Goal: Task Accomplishment & Management: Manage account settings

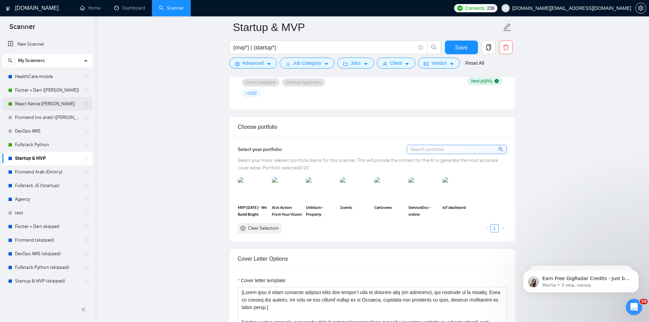
scroll to position [545, 0]
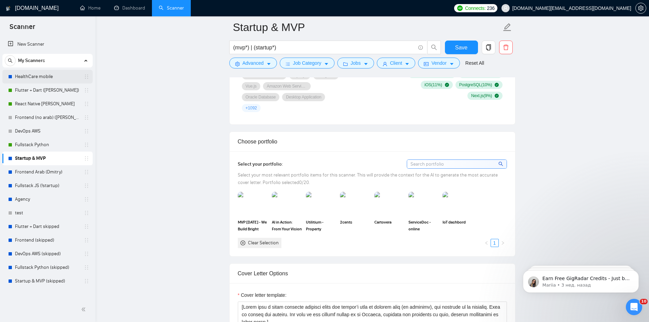
click at [46, 75] on link "HealthCare mobile" at bounding box center [47, 77] width 65 height 14
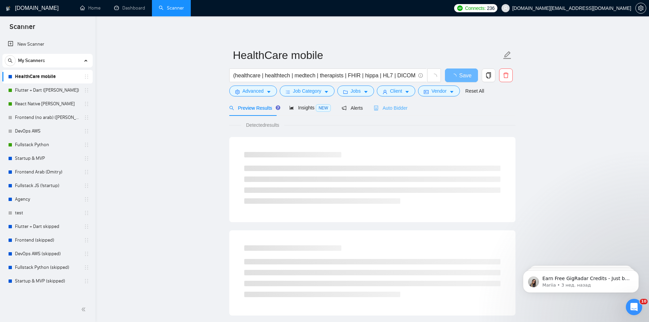
click at [386, 101] on div "Auto Bidder" at bounding box center [391, 108] width 34 height 16
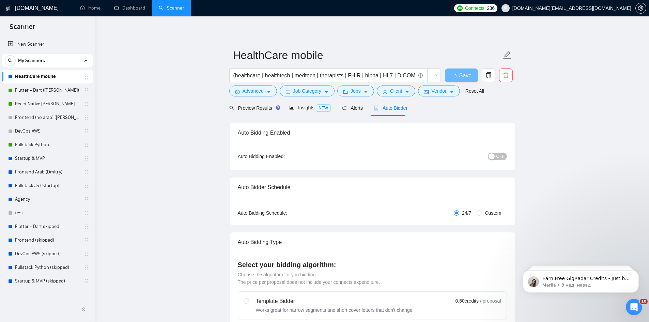
checkbox input "true"
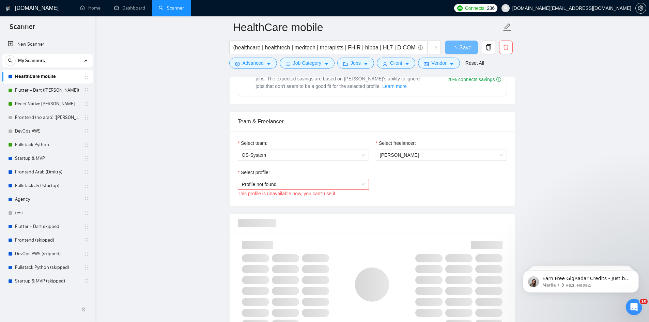
scroll to position [307, 0]
click at [337, 180] on span "Profile not found" at bounding box center [303, 185] width 123 height 10
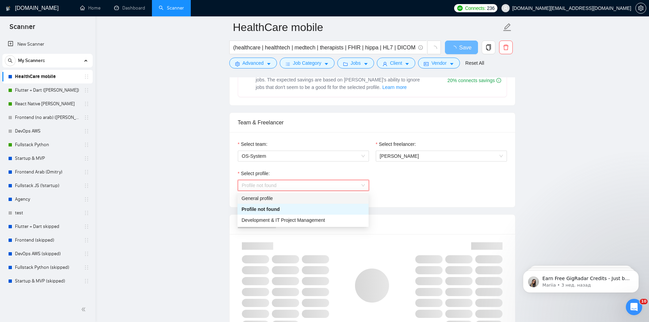
click at [262, 198] on div "General profile" at bounding box center [303, 198] width 123 height 7
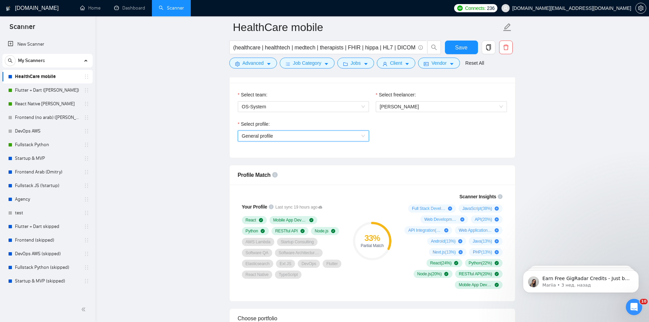
scroll to position [341, 0]
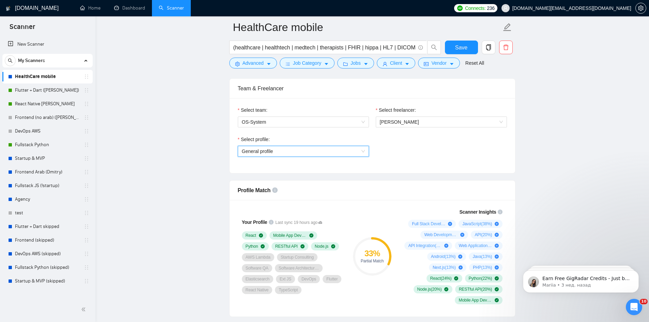
click at [327, 135] on div "Select team: OS-System" at bounding box center [303, 120] width 138 height 29
click at [326, 146] on span "General profile" at bounding box center [303, 151] width 123 height 10
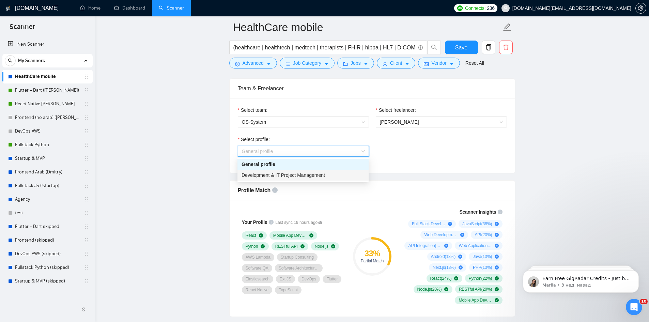
click at [296, 174] on span "Development & IT Project Management" at bounding box center [283, 174] width 83 height 5
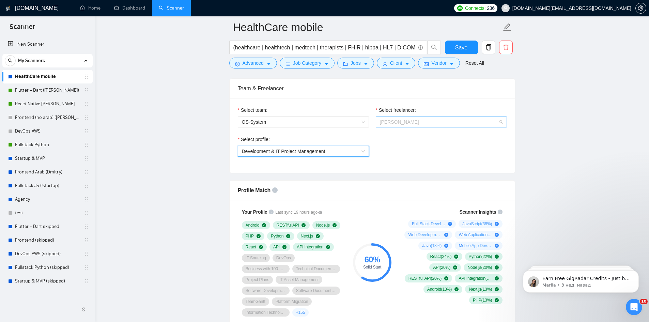
click at [424, 120] on span "Oleg Sieroochenko" at bounding box center [441, 122] width 123 height 10
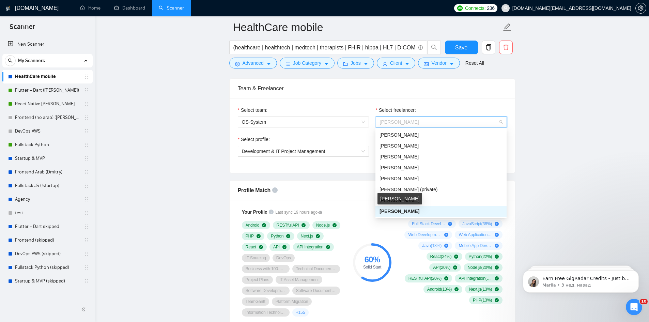
click at [405, 213] on span "Oleg Sieroochenko" at bounding box center [400, 210] width 40 height 5
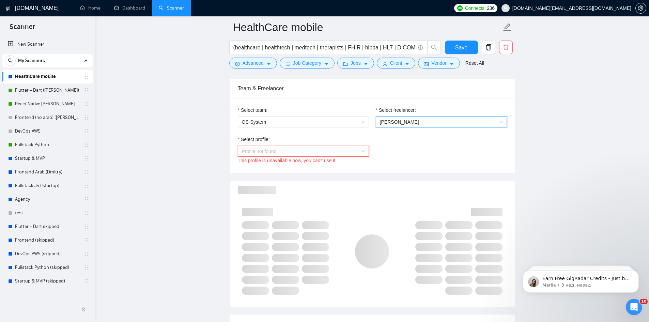
click at [326, 153] on span "Profile not found" at bounding box center [303, 151] width 123 height 10
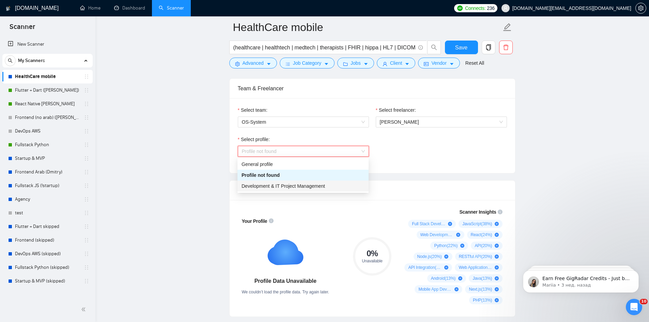
click at [314, 187] on span "Development & IT Project Management" at bounding box center [283, 185] width 83 height 5
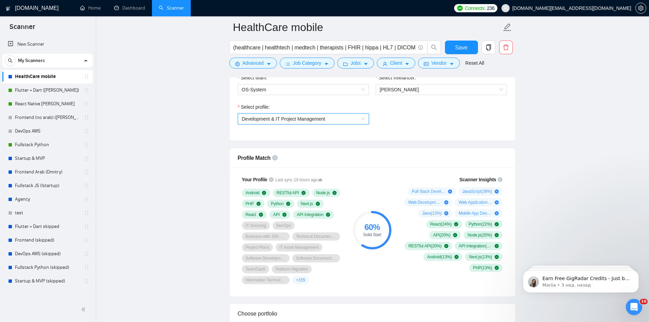
scroll to position [375, 0]
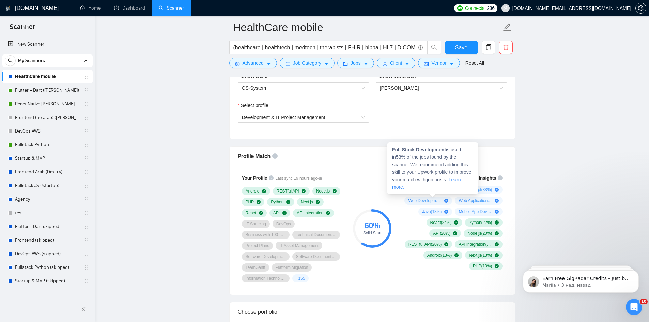
click at [450, 188] on icon "plus-circle" at bounding box center [450, 190] width 4 height 4
click at [447, 201] on icon "plus-circle" at bounding box center [446, 201] width 4 height 4
click at [445, 215] on div "Java ( 13 %)" at bounding box center [435, 211] width 34 height 8
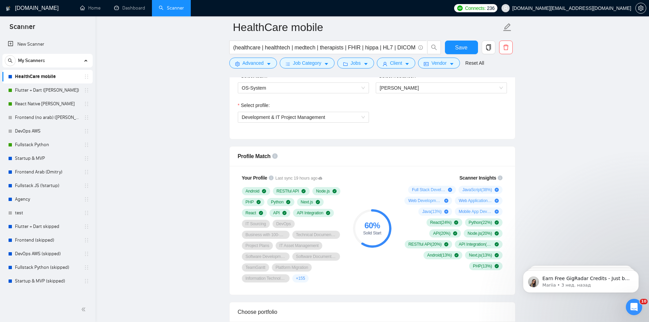
click at [500, 203] on div "Web Application ( 16 %)" at bounding box center [479, 201] width 48 height 8
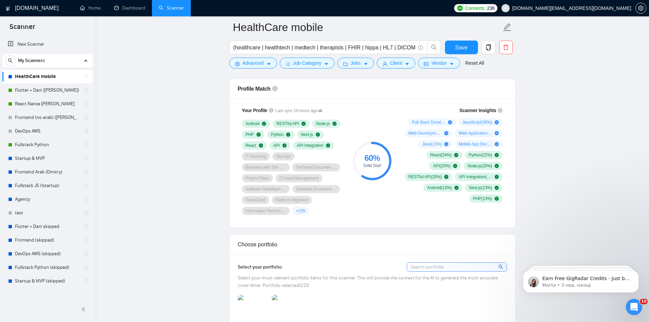
scroll to position [443, 0]
drag, startPoint x: 43, startPoint y: 85, endPoint x: 352, endPoint y: 47, distance: 311.3
click at [43, 85] on link "Flutter + Dart (Kate)" at bounding box center [47, 90] width 65 height 14
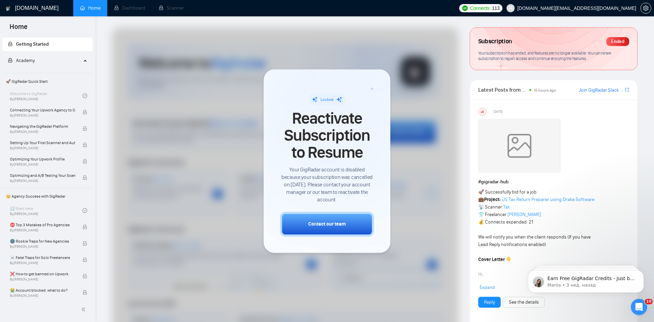
click at [120, 80] on div at bounding box center [285, 202] width 346 height 349
click at [121, 9] on li "Dashboard" at bounding box center [129, 8] width 45 height 16
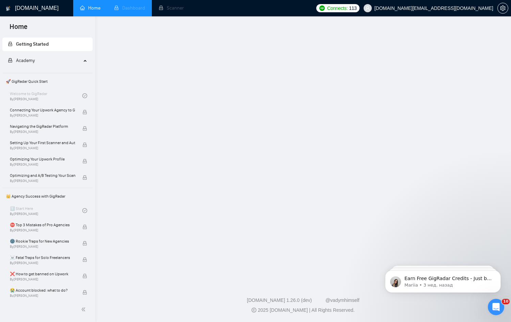
click at [118, 11] on li "Dashboard" at bounding box center [129, 8] width 45 height 16
click at [128, 10] on li "Dashboard" at bounding box center [129, 8] width 45 height 16
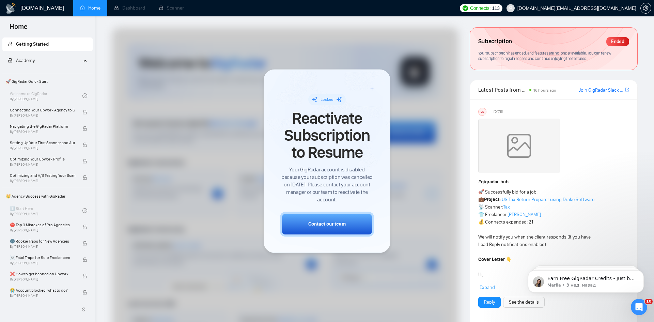
click at [377, 84] on div "Locked Reactivate Subscription to Resume Your GigRadar account is disabled beca…" at bounding box center [327, 161] width 127 height 184
click at [400, 79] on div at bounding box center [285, 202] width 346 height 349
click at [620, 42] on div "Ended" at bounding box center [617, 41] width 23 height 9
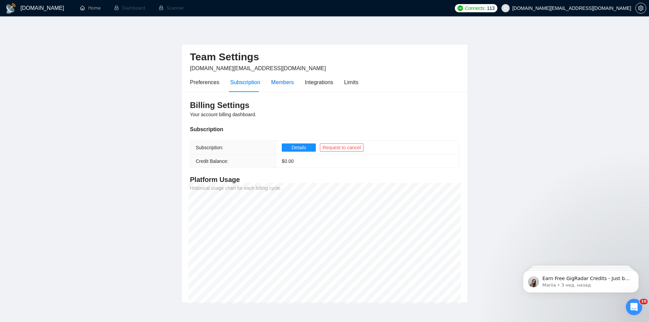
click at [286, 86] on div "Members" at bounding box center [282, 82] width 23 height 9
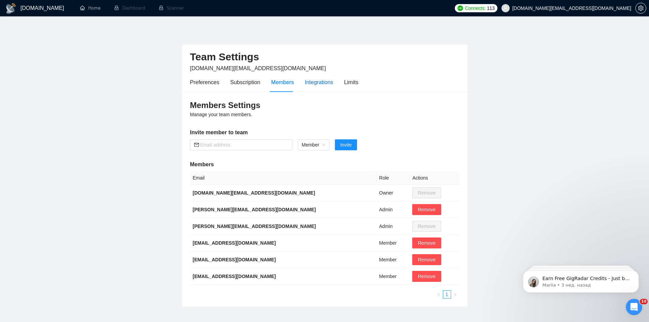
click at [330, 84] on div "Integrations" at bounding box center [319, 82] width 29 height 9
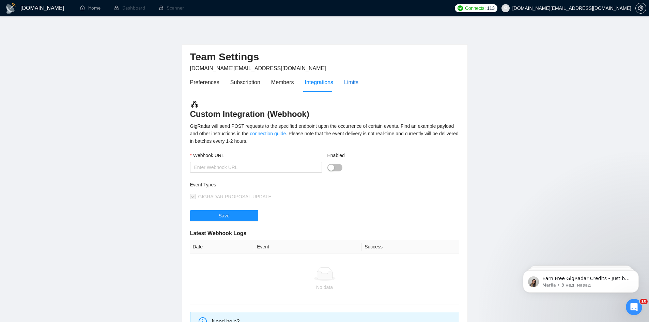
click at [348, 83] on div "Limits" at bounding box center [351, 82] width 14 height 9
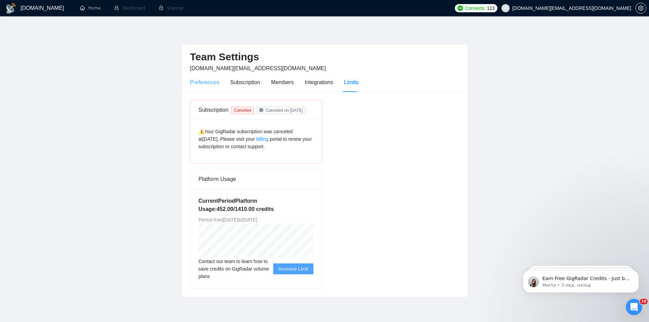
click at [193, 87] on div "Preferences" at bounding box center [204, 82] width 29 height 19
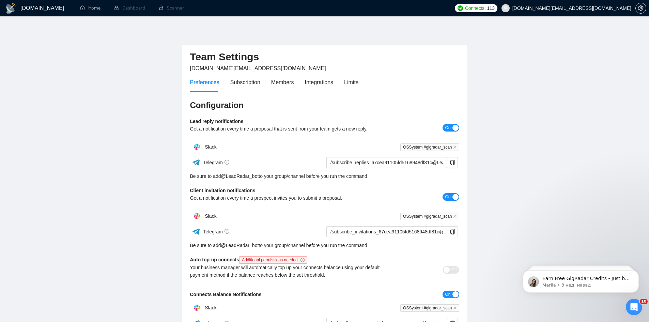
drag, startPoint x: 577, startPoint y: 15, endPoint x: 560, endPoint y: 13, distance: 16.5
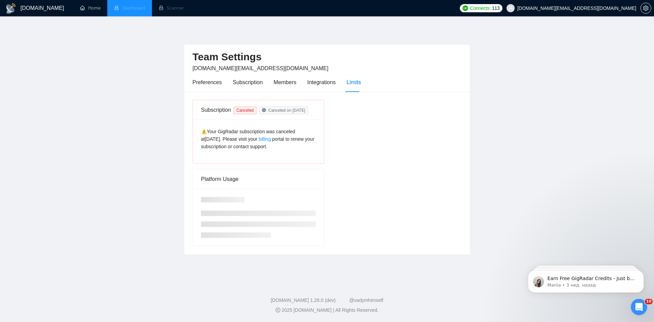
click at [133, 11] on li "Dashboard" at bounding box center [129, 8] width 45 height 16
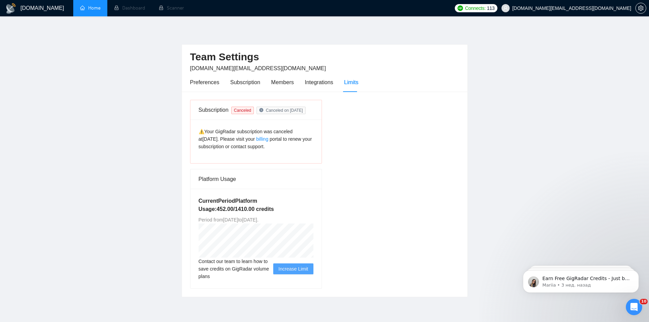
click at [80, 11] on link "Home" at bounding box center [90, 8] width 20 height 6
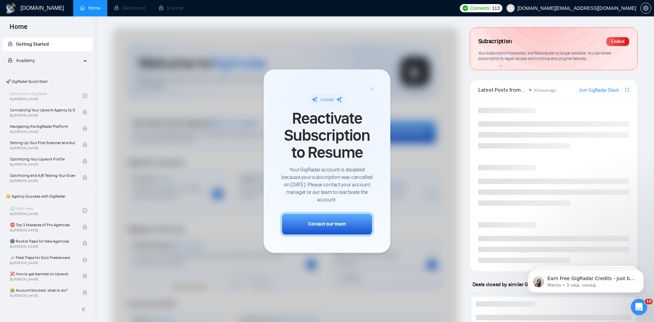
click at [380, 145] on div "Locked Reactivate Subscription to Resume Your GigRadar account is disabled beca…" at bounding box center [327, 161] width 127 height 184
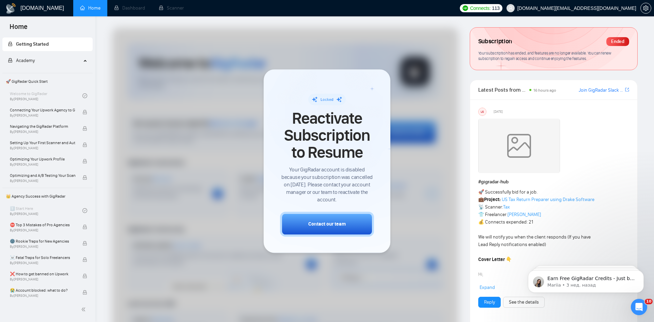
drag, startPoint x: 358, startPoint y: 221, endPoint x: 239, endPoint y: 244, distance: 120.7
click at [23, 233] on div "⛔ Top 3 Mistakes of Pro Agencies By [PERSON_NAME]" at bounding box center [46, 226] width 73 height 15
click at [47, 208] on div "1️⃣ Start Here By [PERSON_NAME]" at bounding box center [46, 210] width 73 height 15
